Goal: Navigation & Orientation: Understand site structure

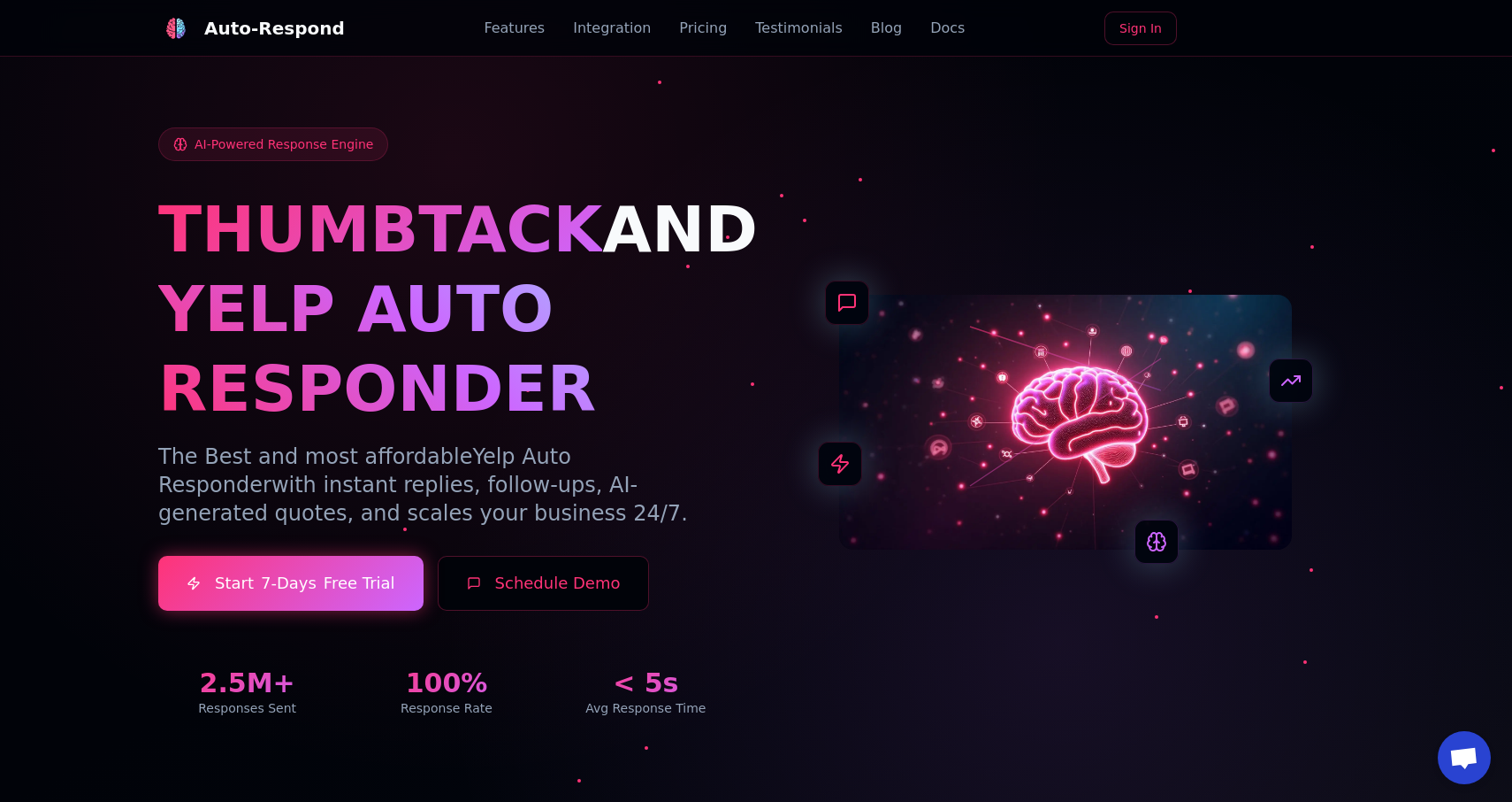
click at [614, 24] on link "Integration" at bounding box center [612, 28] width 78 height 21
click at [537, 30] on link "Features" at bounding box center [514, 28] width 61 height 21
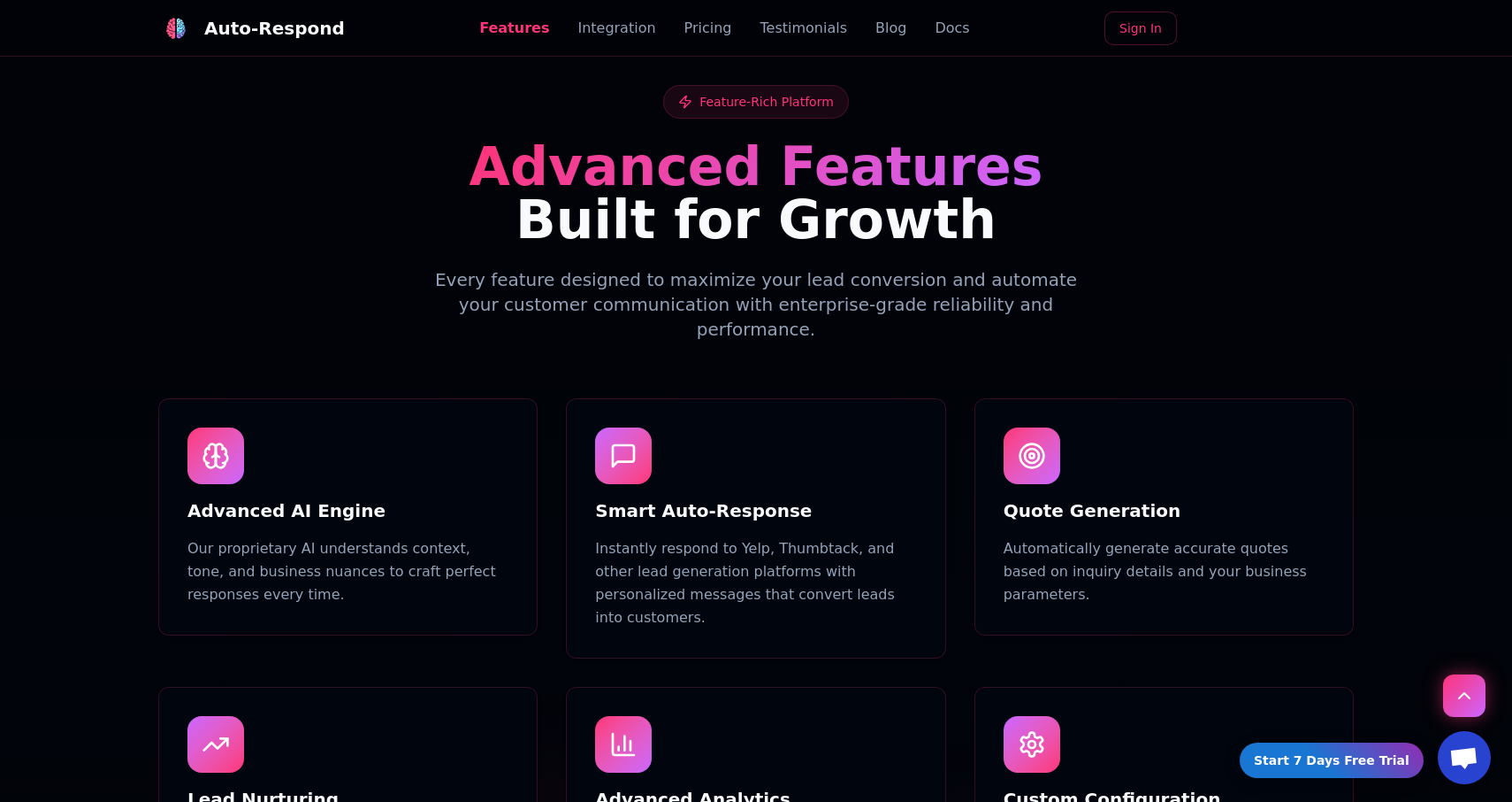
click at [685, 33] on link "Pricing" at bounding box center [708, 28] width 47 height 21
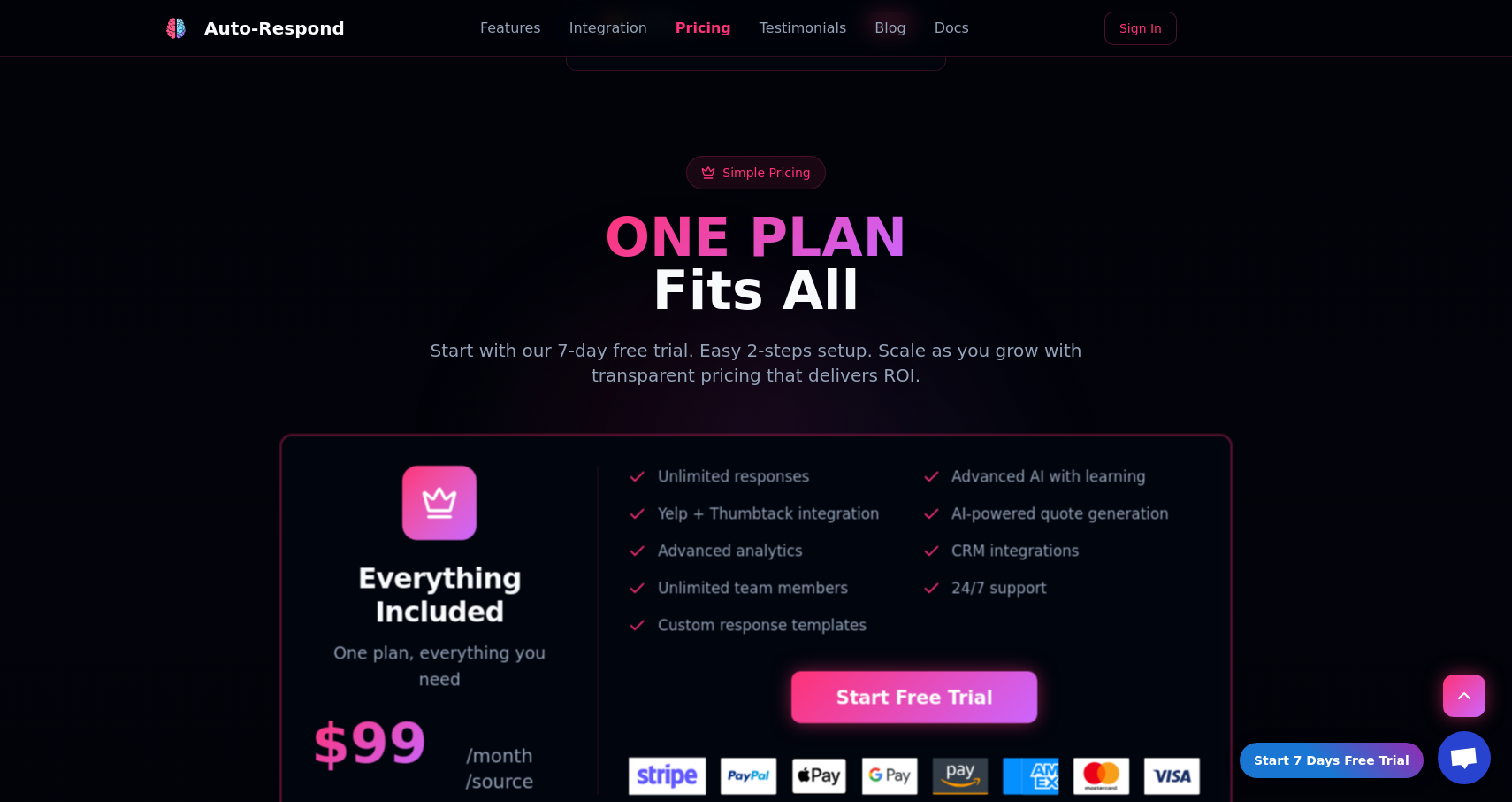
click at [784, 31] on link "Testimonials" at bounding box center [803, 28] width 87 height 21
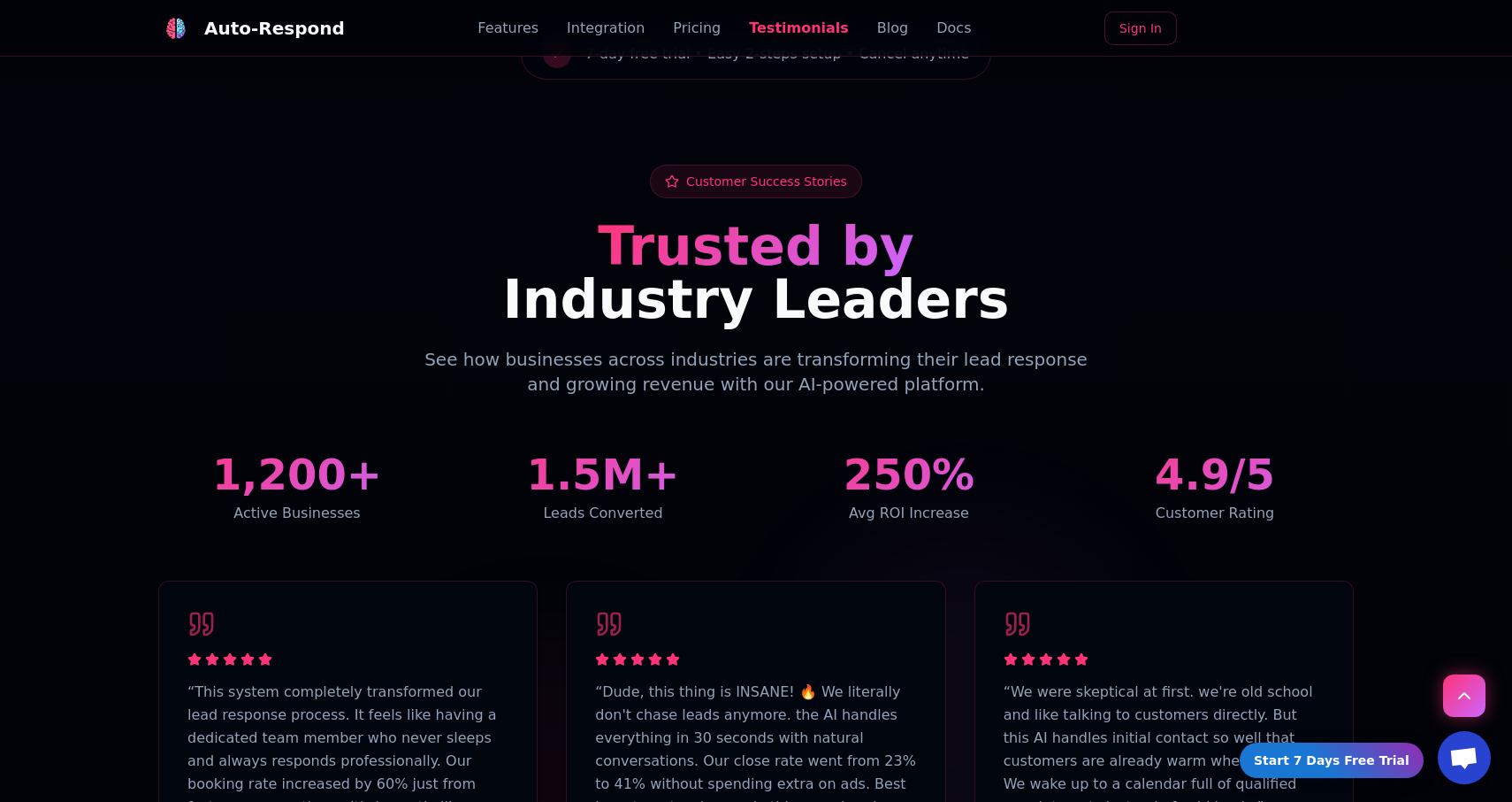
click at [878, 35] on link "Blog" at bounding box center [893, 28] width 31 height 21
click at [936, 32] on link "Docs" at bounding box center [953, 28] width 34 height 21
click at [878, 29] on link "Blog" at bounding box center [893, 28] width 31 height 21
click at [306, 41] on div "Auto-Respond" at bounding box center [251, 28] width 187 height 35
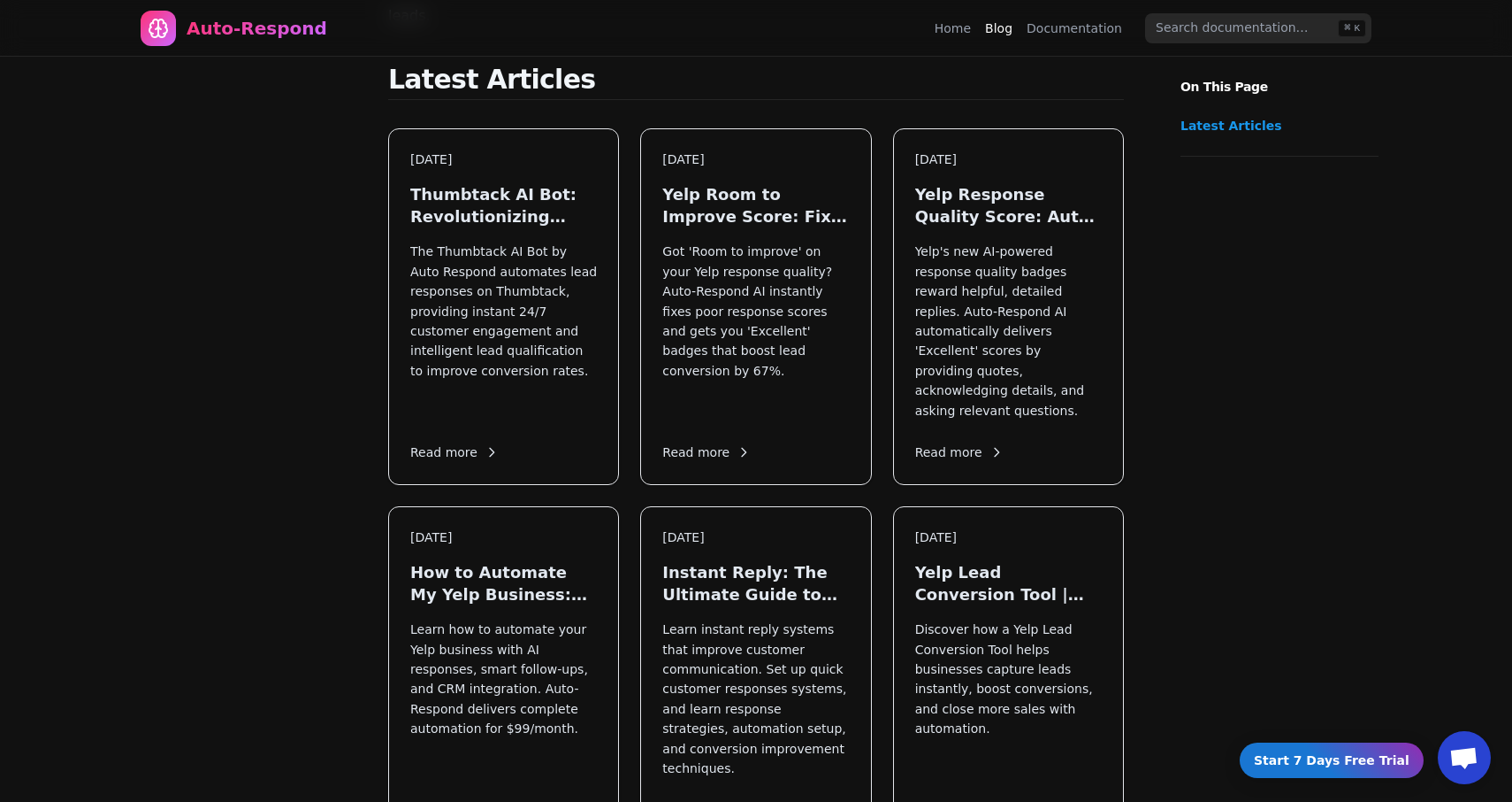
scroll to position [370, 0]
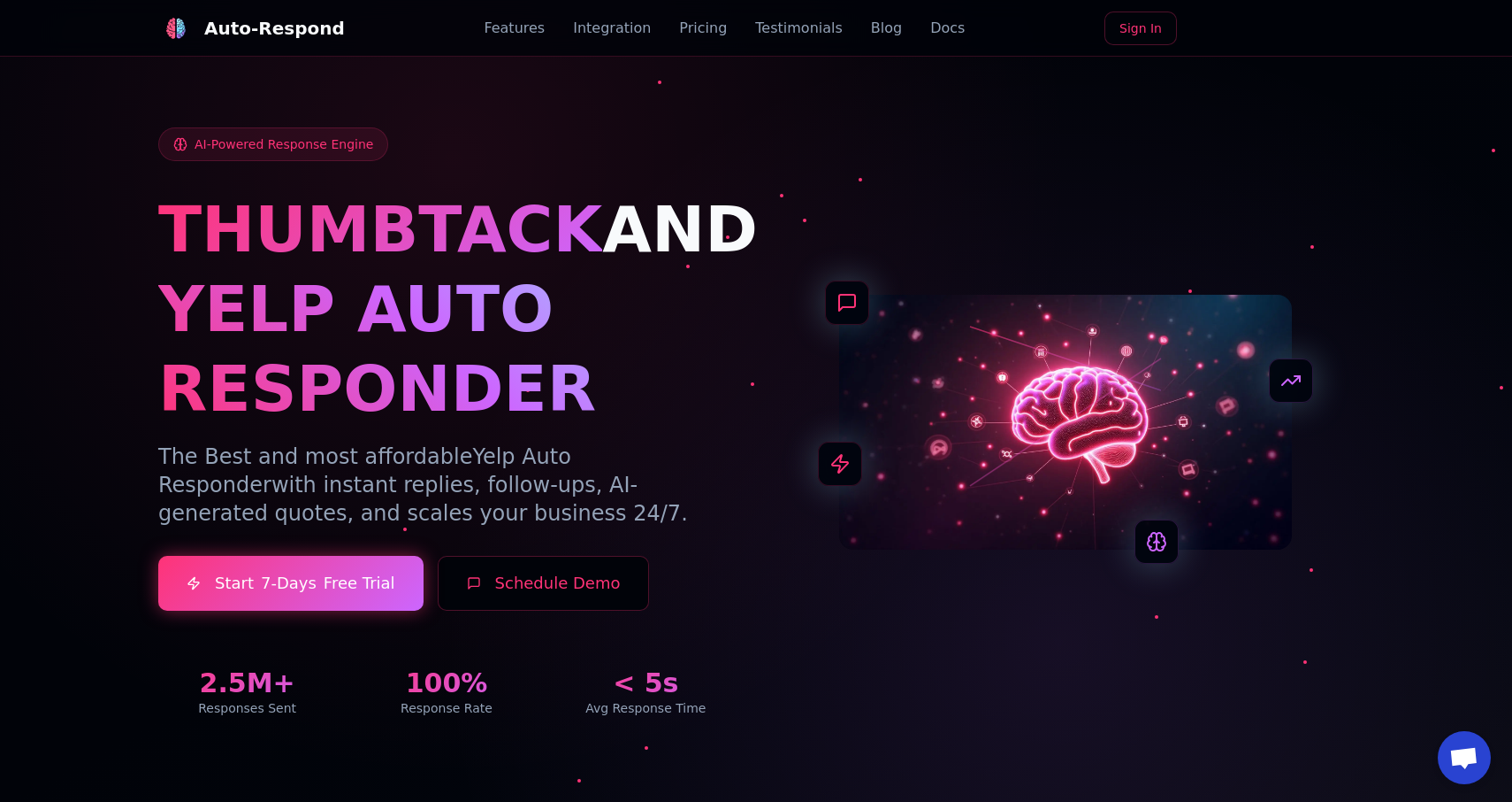
click at [113, 184] on div at bounding box center [756, 401] width 1512 height 802
